Goal: Task Accomplishment & Management: Use online tool/utility

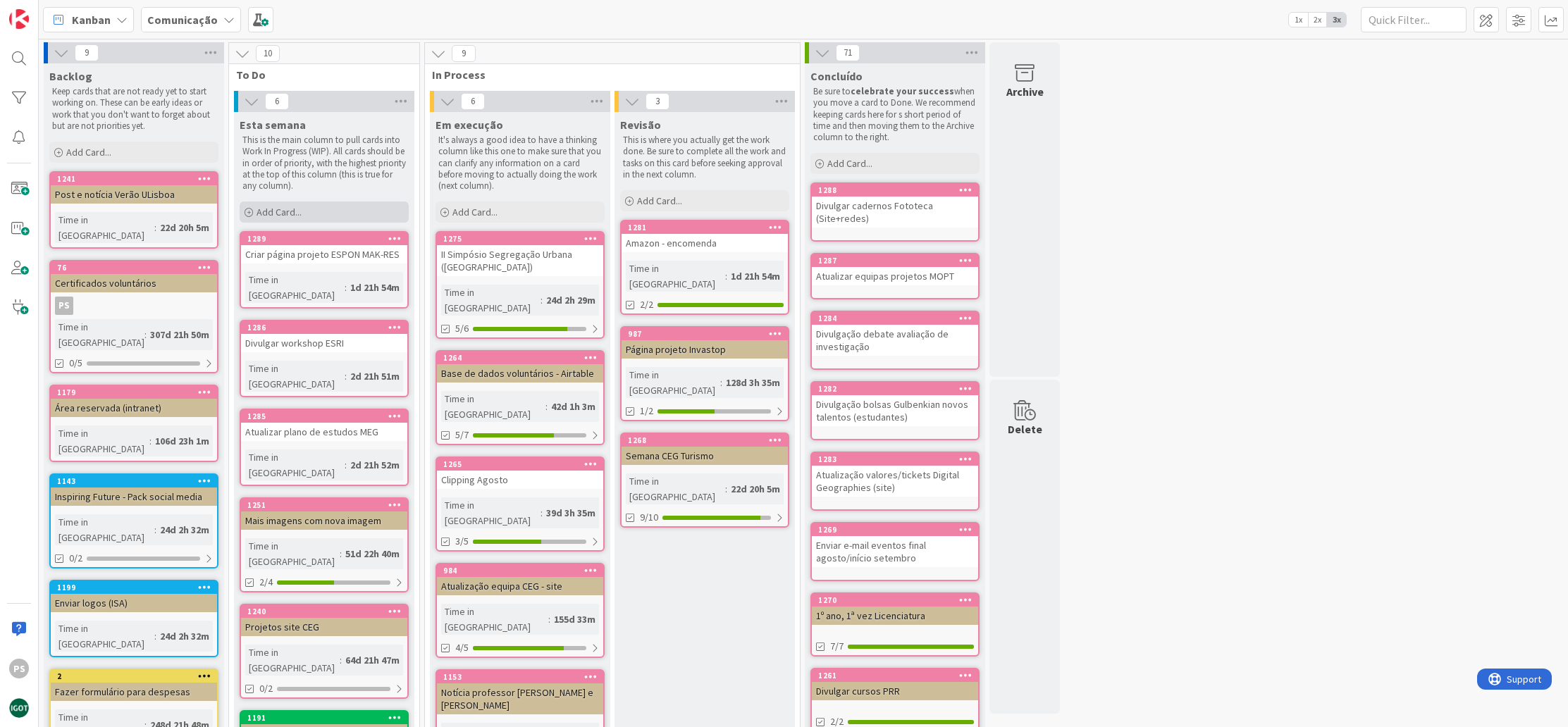
click at [340, 214] on div "Add Card..." at bounding box center [324, 211] width 169 height 21
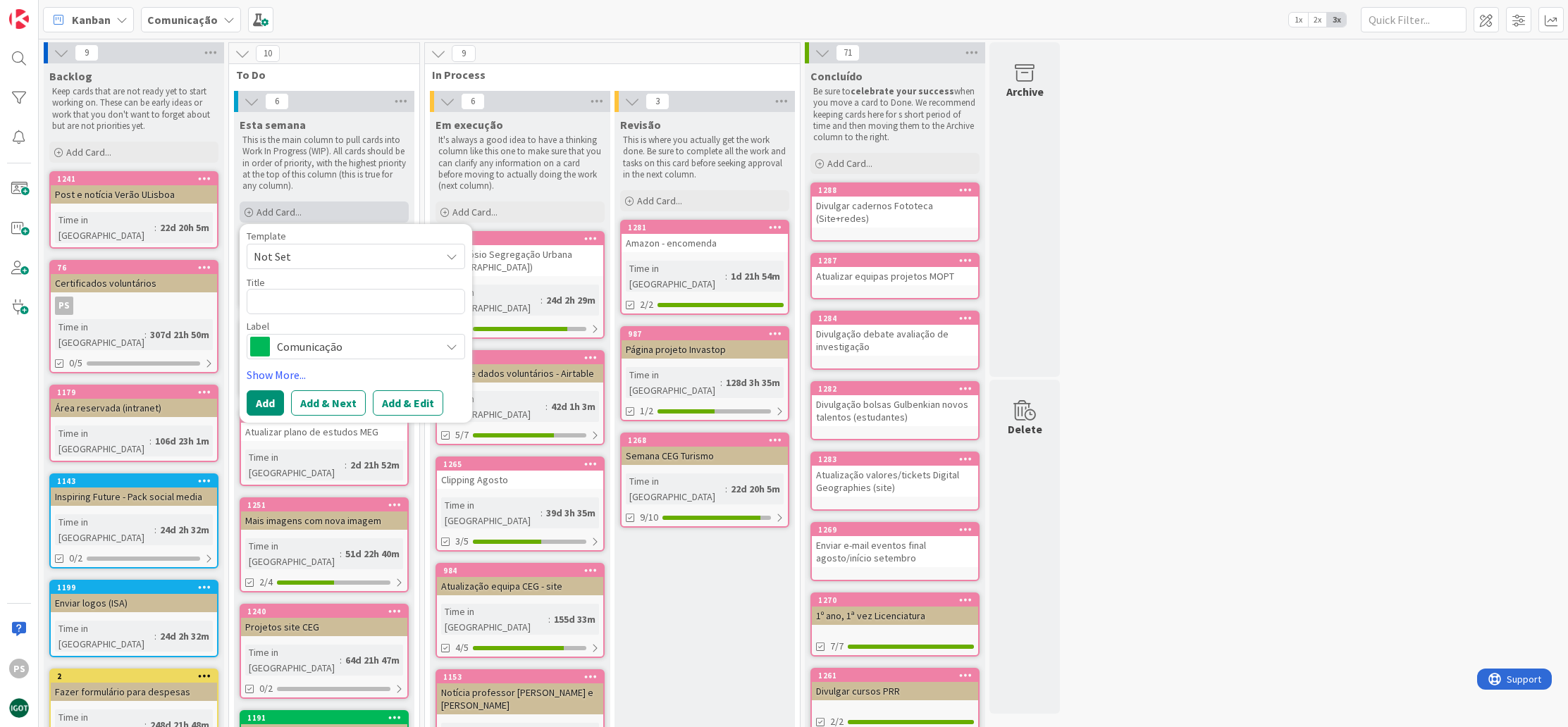
type textarea "x"
type textarea "C"
type textarea "x"
type textarea "Co"
type textarea "x"
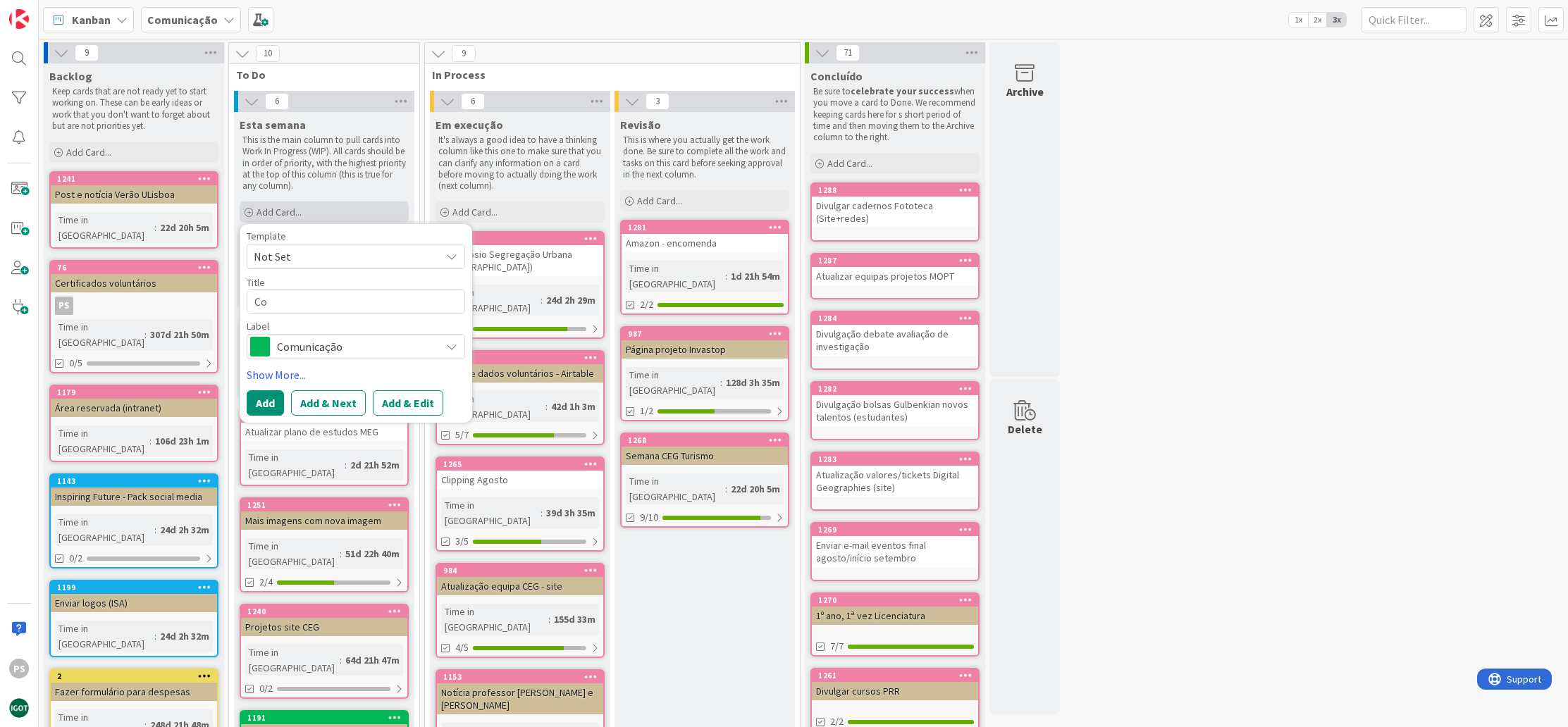
type textarea "Con"
type textarea "x"
type textarea "Conv"
type textarea "x"
type textarea "Convi"
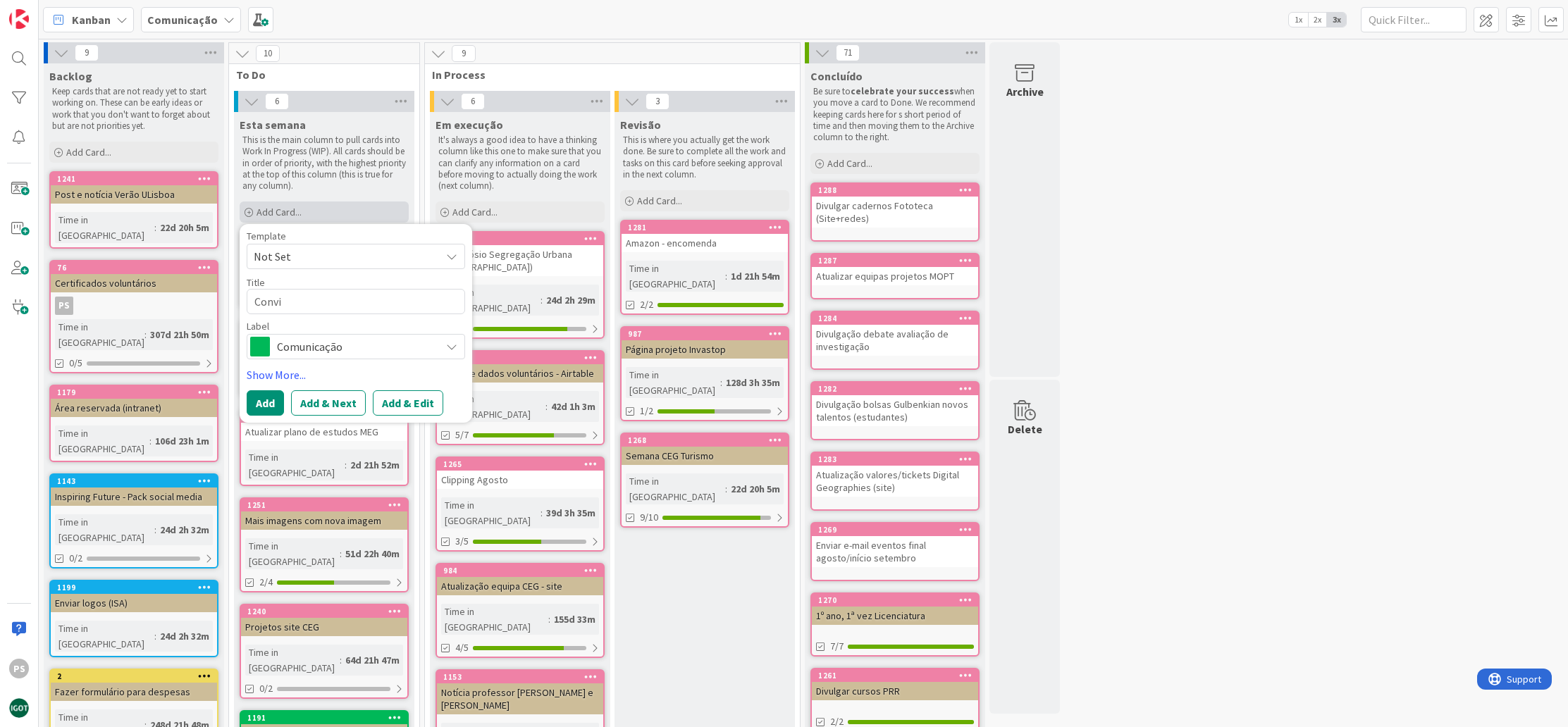
type textarea "x"
type textarea "Convit"
type textarea "x"
type textarea "Convite"
type textarea "x"
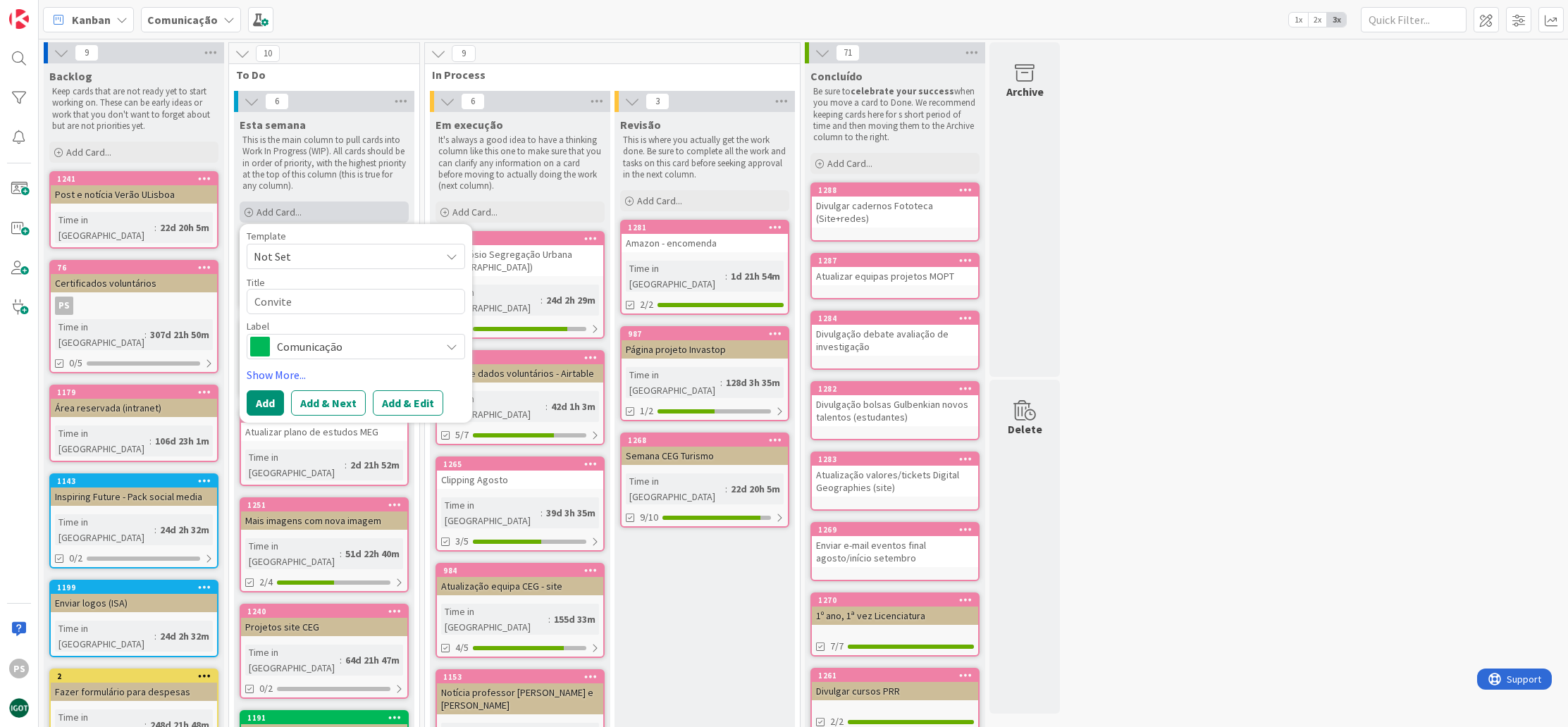
type textarea "Convite"
type textarea "x"
type textarea "Convite 1"
type textarea "x"
type textarea "Convite 10"
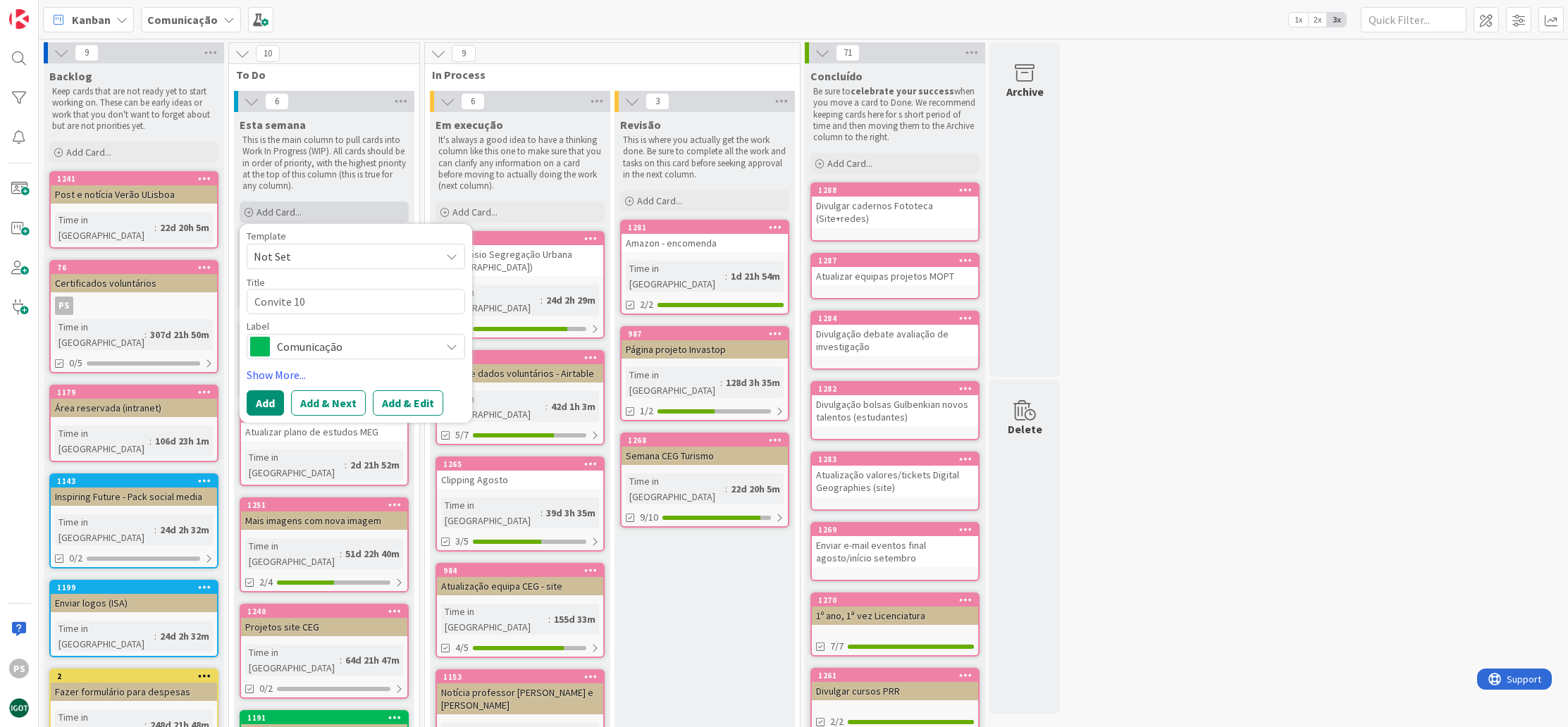
type textarea "x"
type textarea "Convite 10"
type textarea "x"
type textarea "Convite 10 a"
type textarea "x"
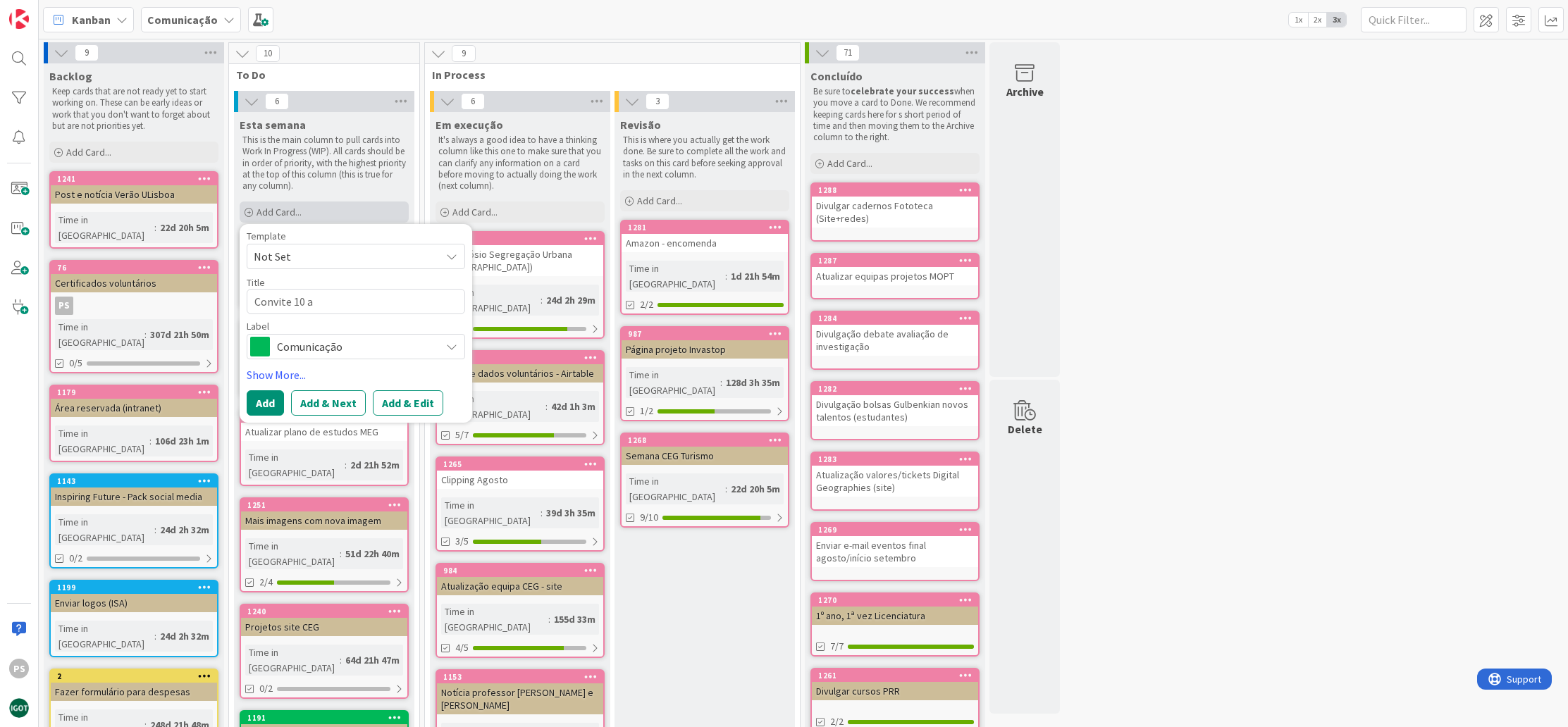
type textarea "Convite 10 an"
type textarea "x"
type textarea "Convite 10 ano"
type textarea "x"
type textarea "Convite 10 ano"
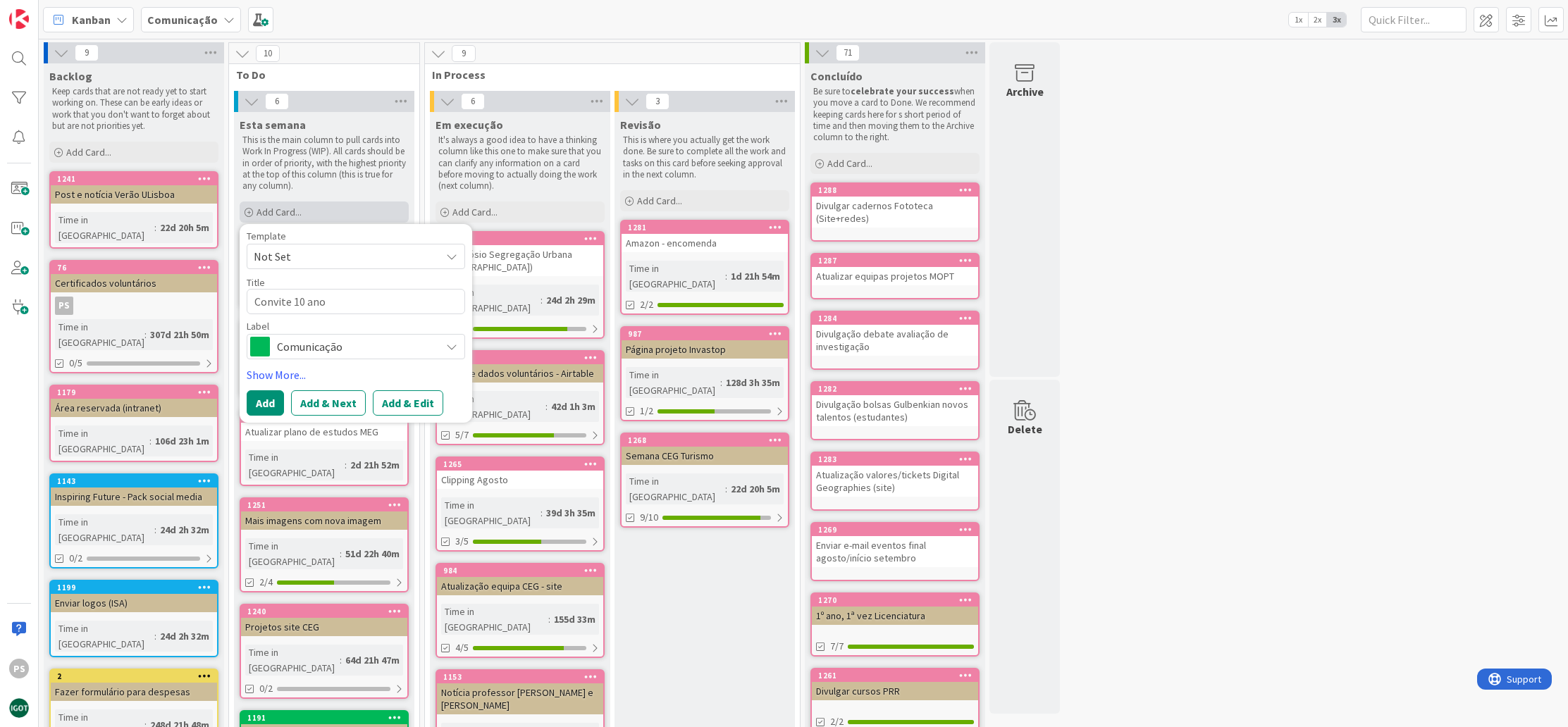
type textarea "x"
type textarea "Convite 10 ano"
type textarea "x"
type textarea "Convite 10 anos"
type textarea "x"
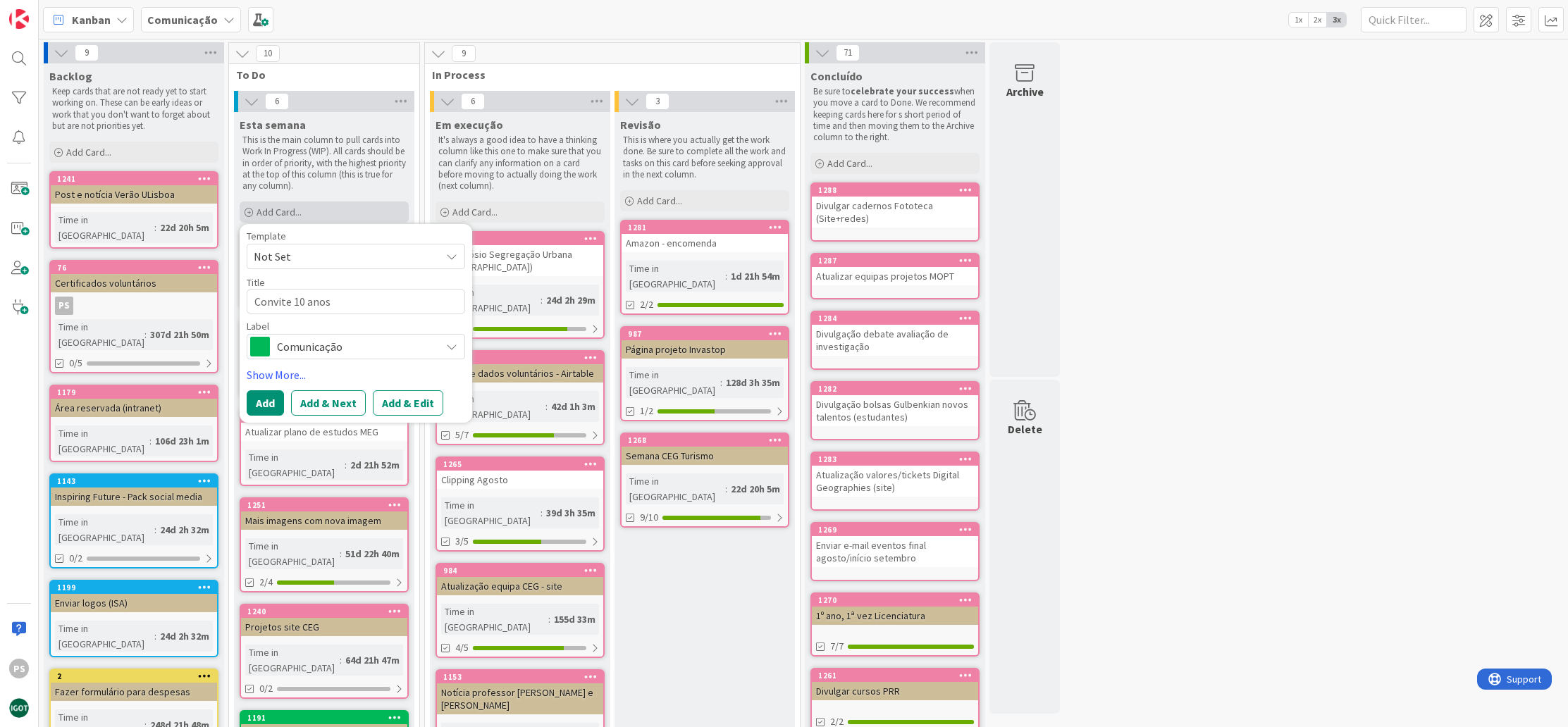
type textarea "Convite 10 anos"
type textarea "x"
type textarea "Convite 10 anos e"
type textarea "x"
type textarea "Convite 10 anos ed"
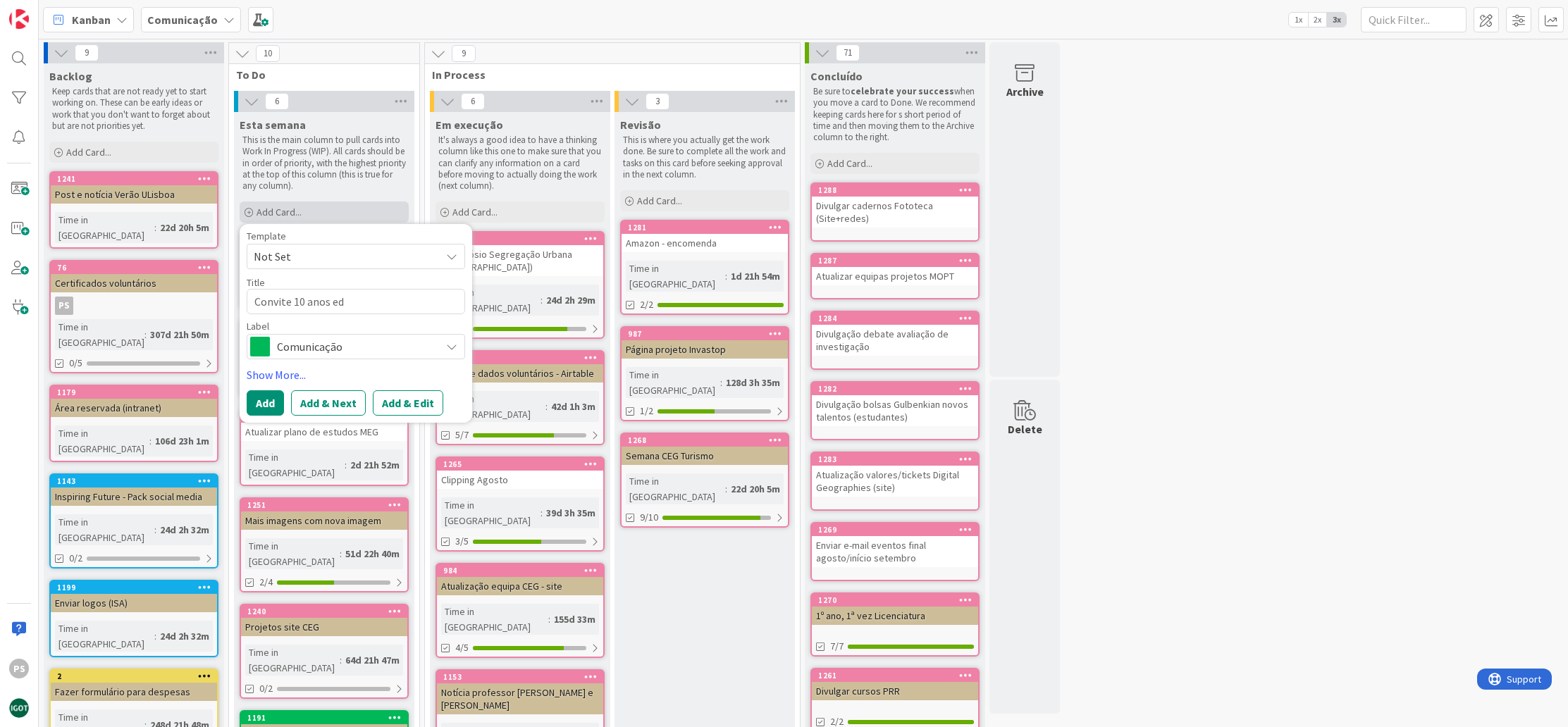
type textarea "x"
type textarea "Convite 10 anos edi"
type textarea "x"
type textarea "Convite 10 anos edif"
type textarea "x"
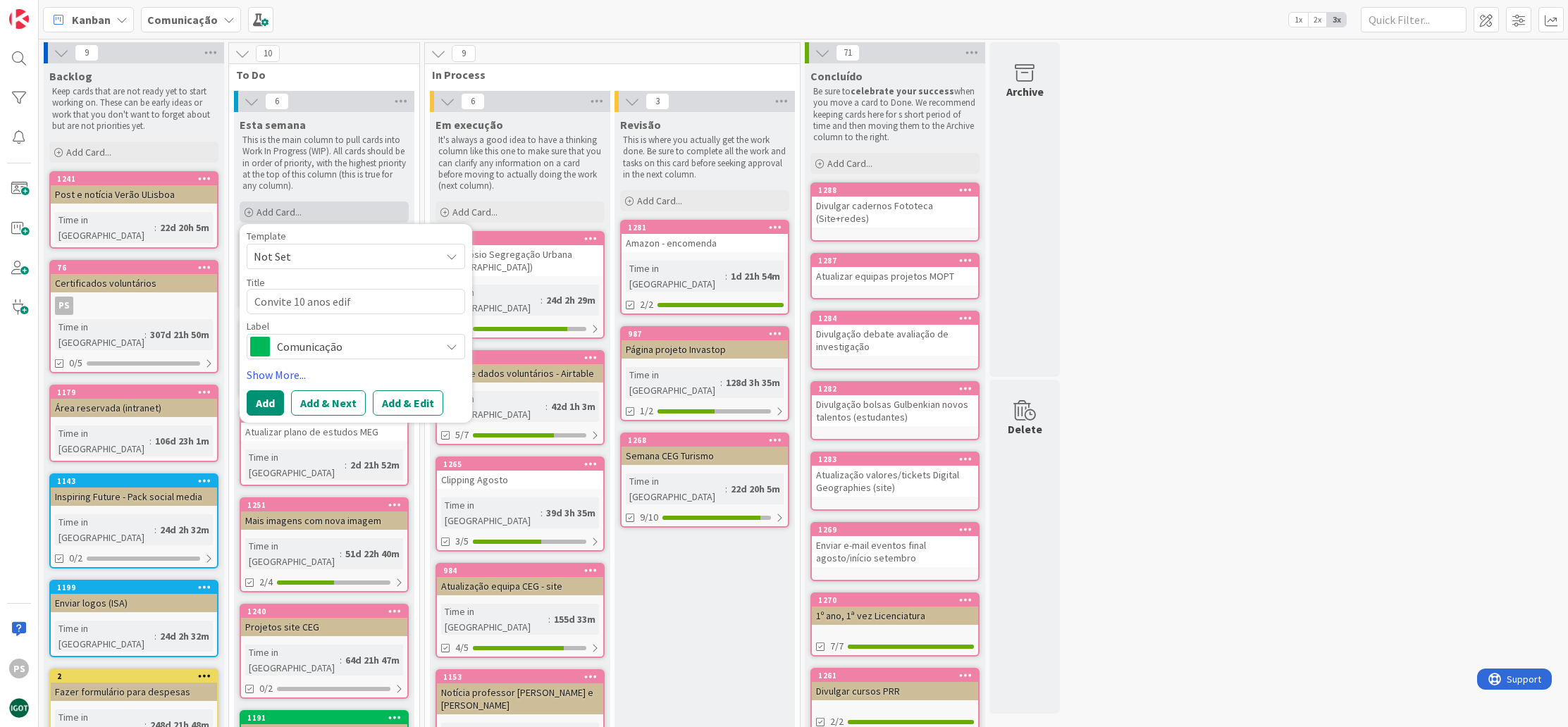
type textarea "Convite 10 anos edifi"
type textarea "x"
type textarea "Convite 10 anos edific"
type textarea "x"
type textarea "Convite 10 anos edifici"
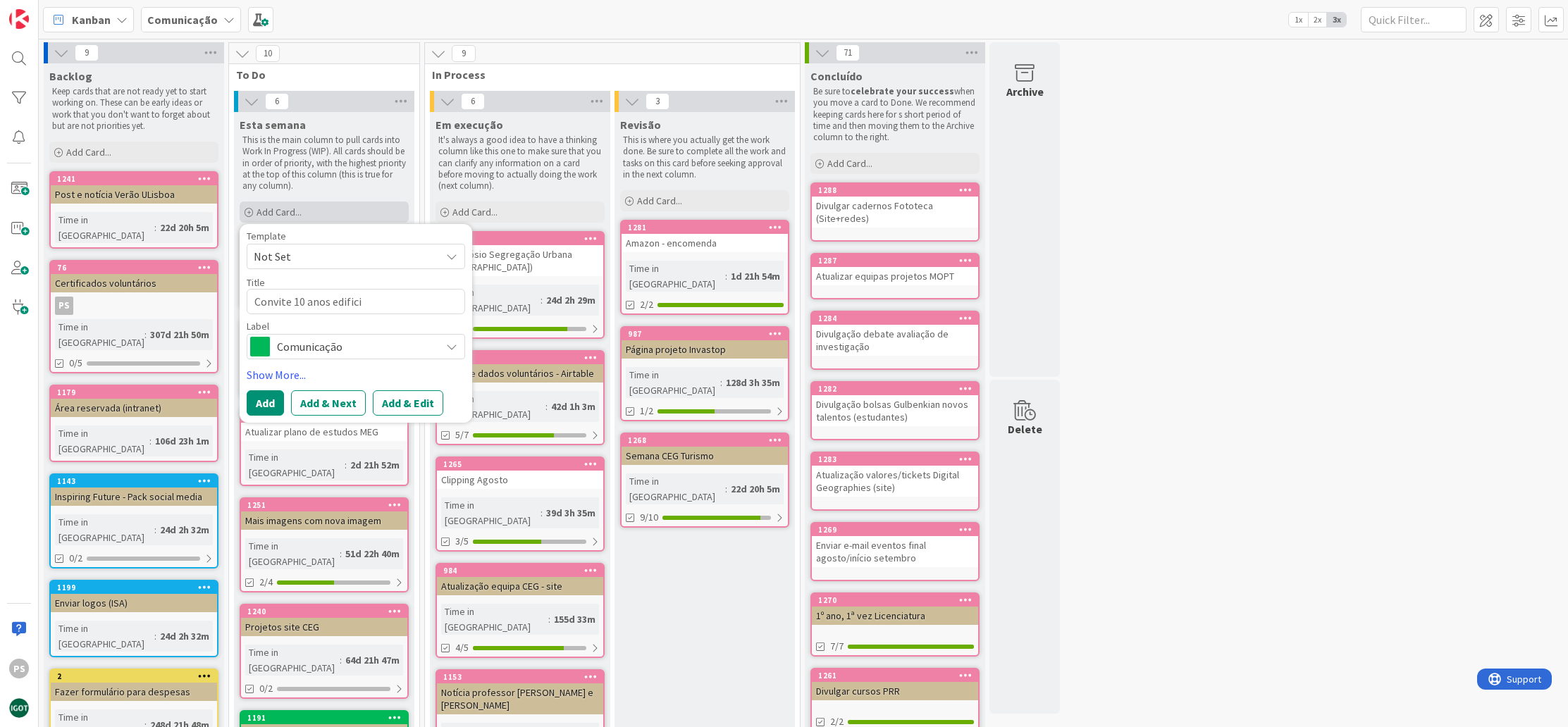
type textarea "x"
type textarea "Convite 10 anos edificio"
type textarea "x"
type textarea "Convite 10 anos edificio"
type textarea "x"
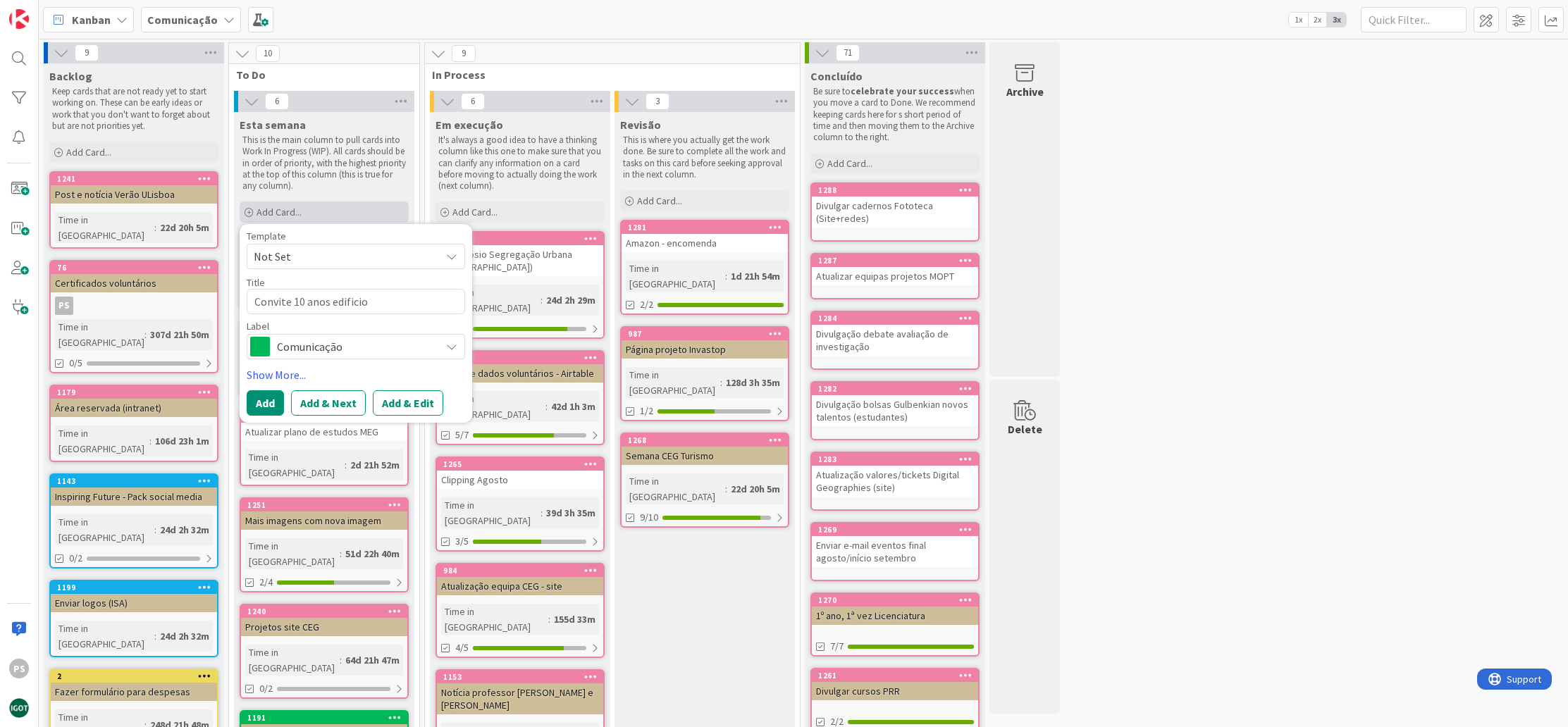
type textarea "Convite 10 anos edificio I"
type textarea "x"
type textarea "Convite 10 anos edificio IG"
type textarea "x"
type textarea "Convite 10 anos edificio IGO"
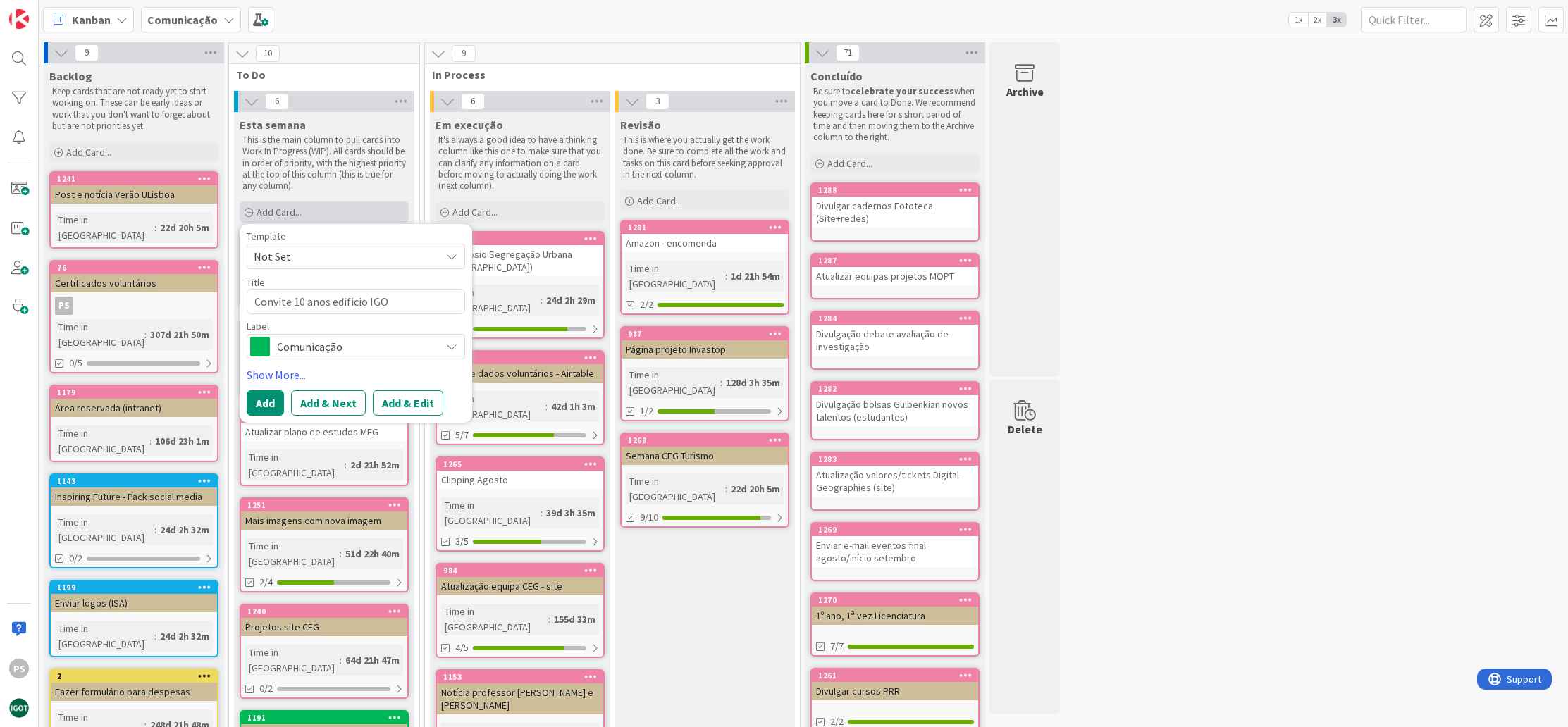
type textarea "x"
type textarea "Convite 10 anos edificio IGOT"
click at [345, 342] on span "Comunicação" at bounding box center [355, 347] width 157 height 20
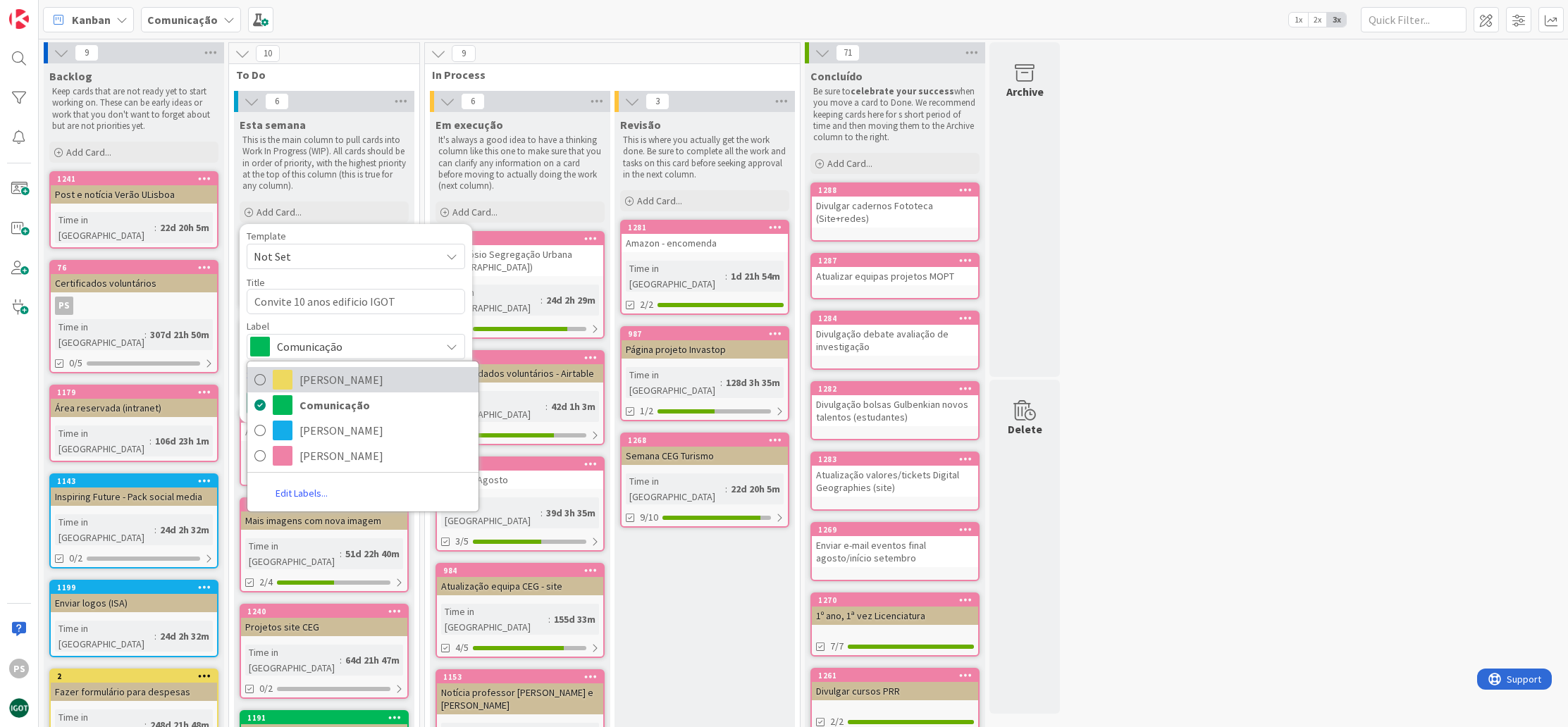
click at [335, 376] on span "[PERSON_NAME]" at bounding box center [385, 380] width 172 height 21
type textarea "x"
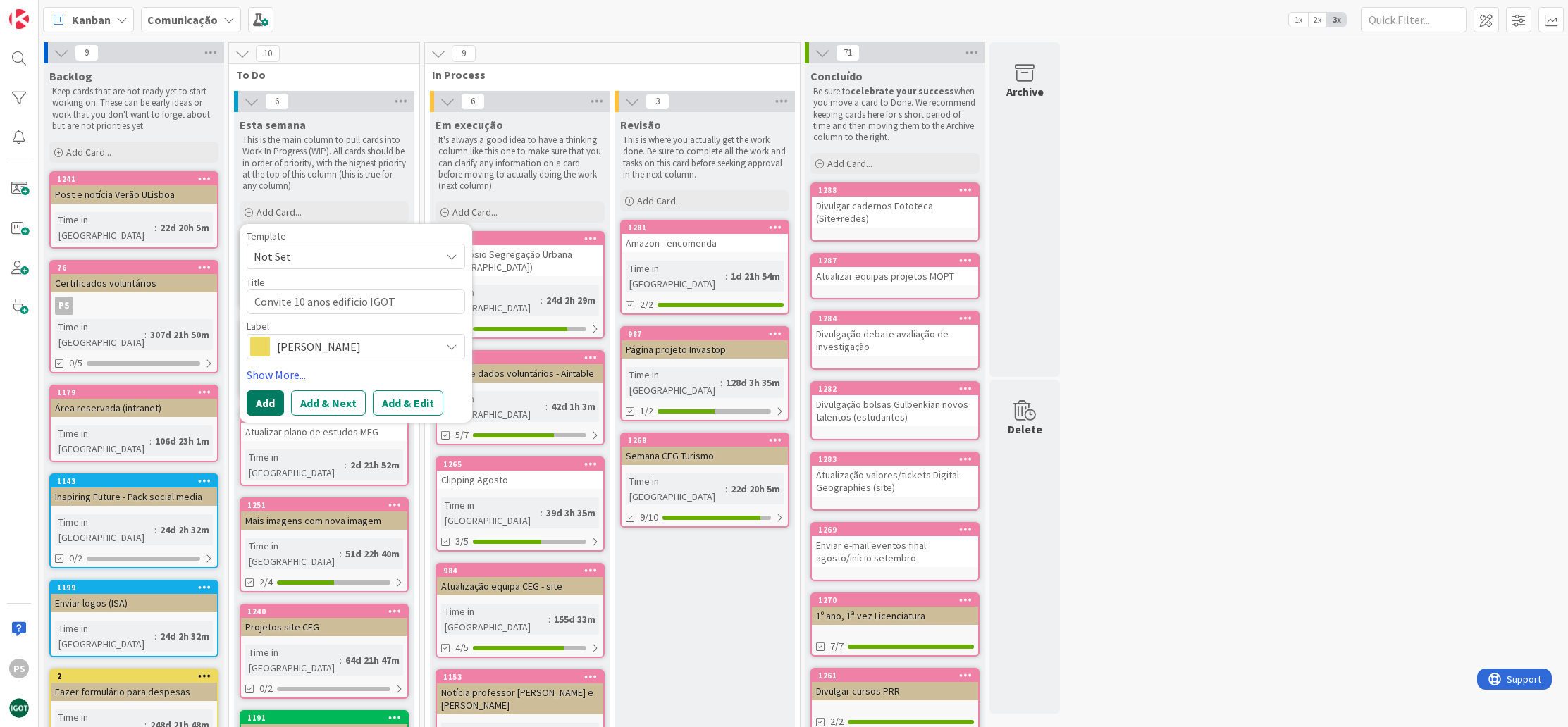
click at [272, 404] on button "Add" at bounding box center [265, 402] width 38 height 25
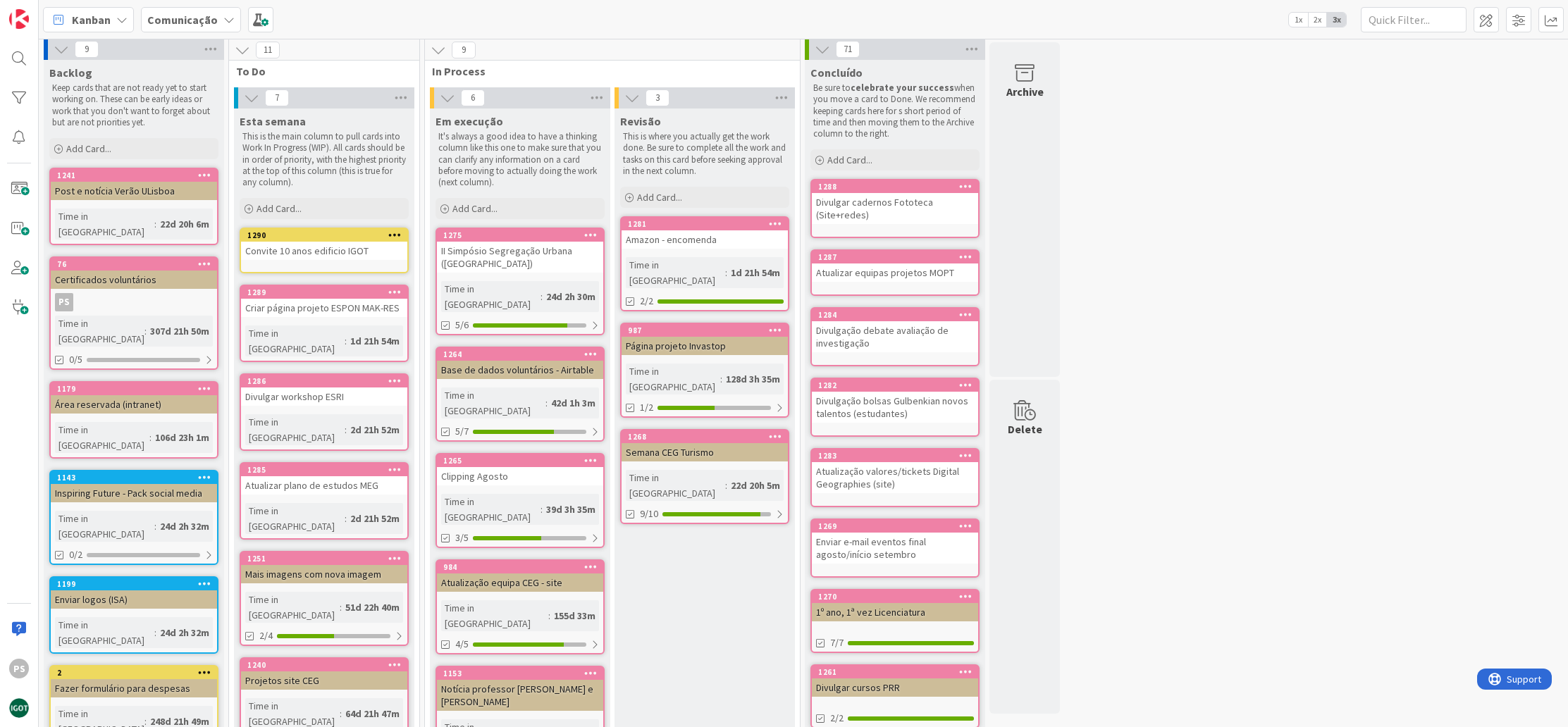
scroll to position [1, 0]
